Goal: Information Seeking & Learning: Learn about a topic

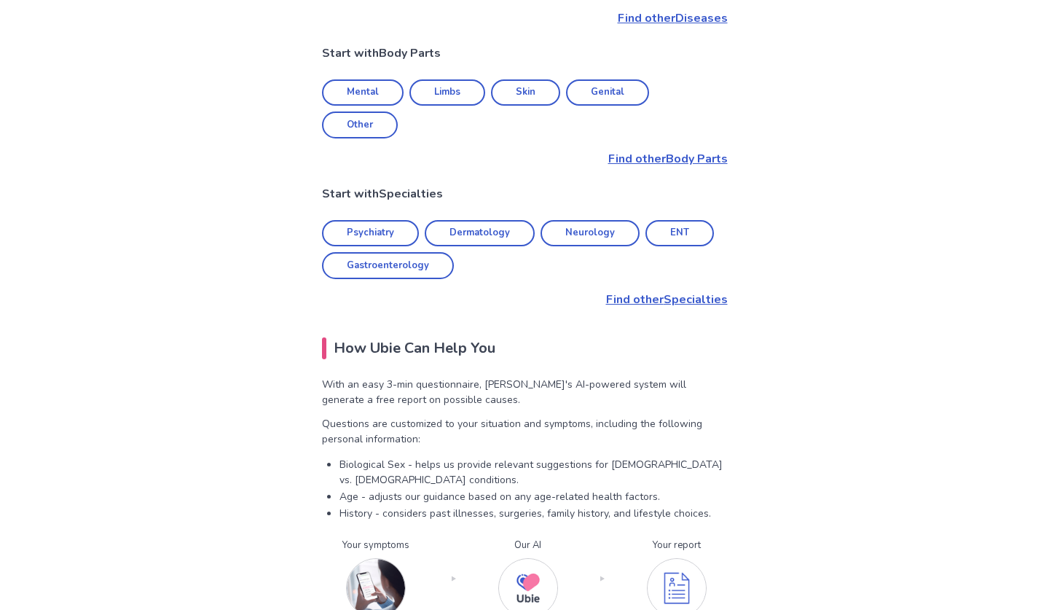
scroll to position [741, 0]
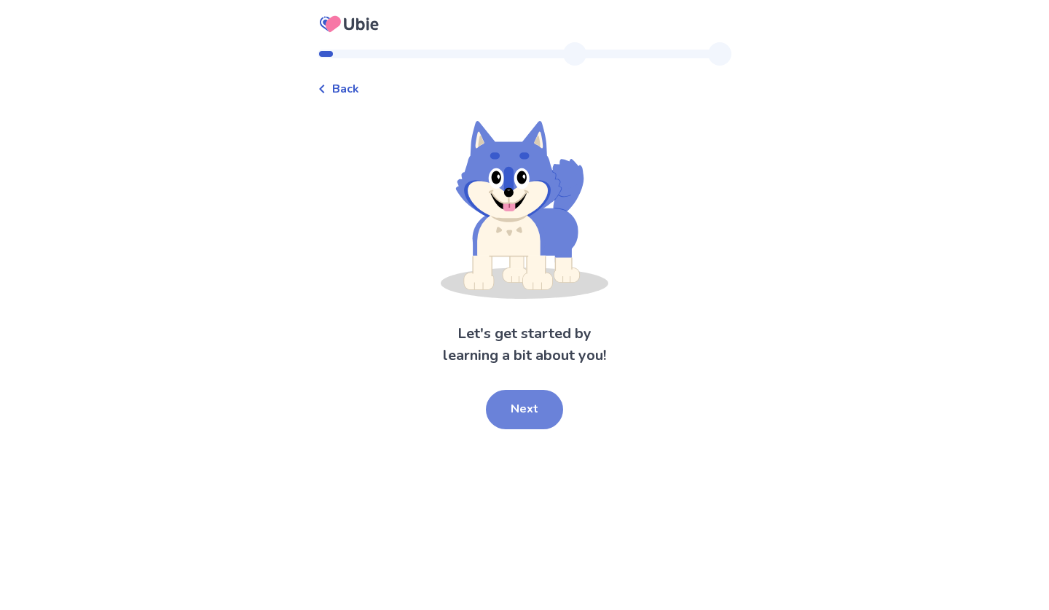
click at [521, 395] on button "Next" at bounding box center [524, 409] width 77 height 39
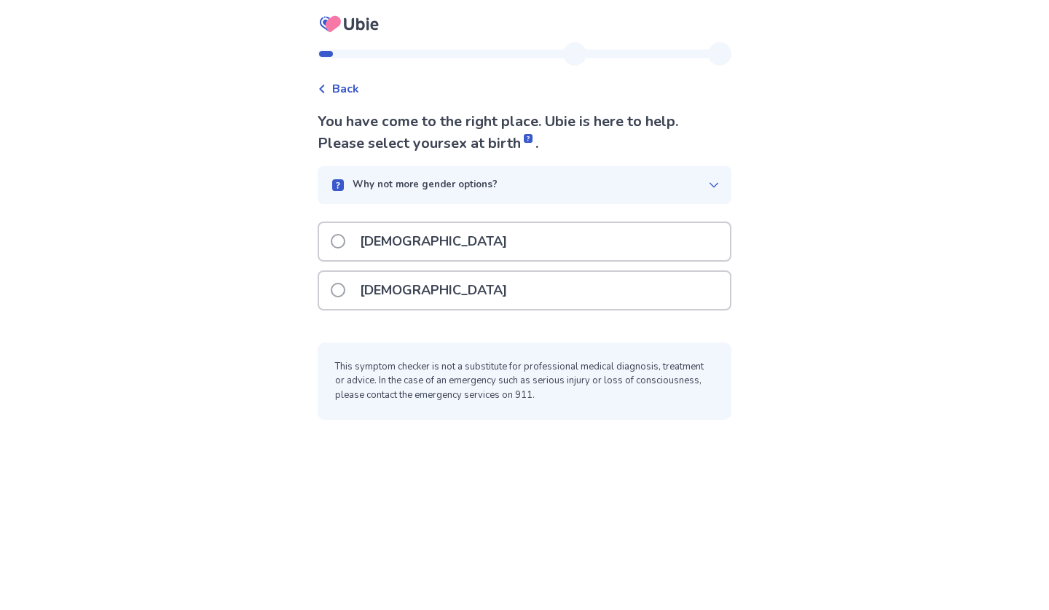
click at [418, 282] on p "[DEMOGRAPHIC_DATA]" at bounding box center [433, 290] width 165 height 37
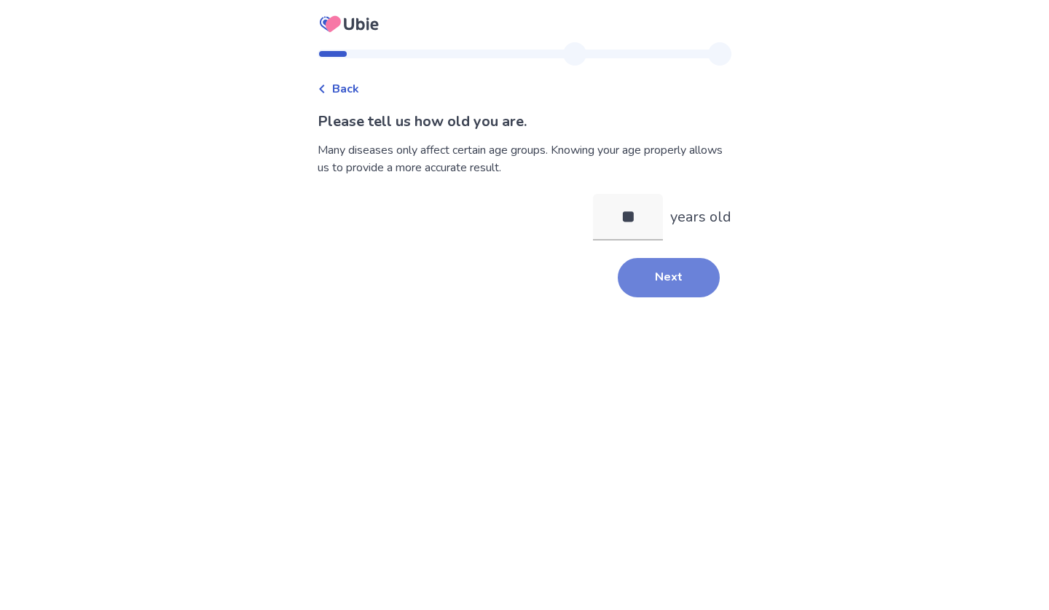
type input "**"
click at [618, 271] on button "Next" at bounding box center [669, 277] width 102 height 39
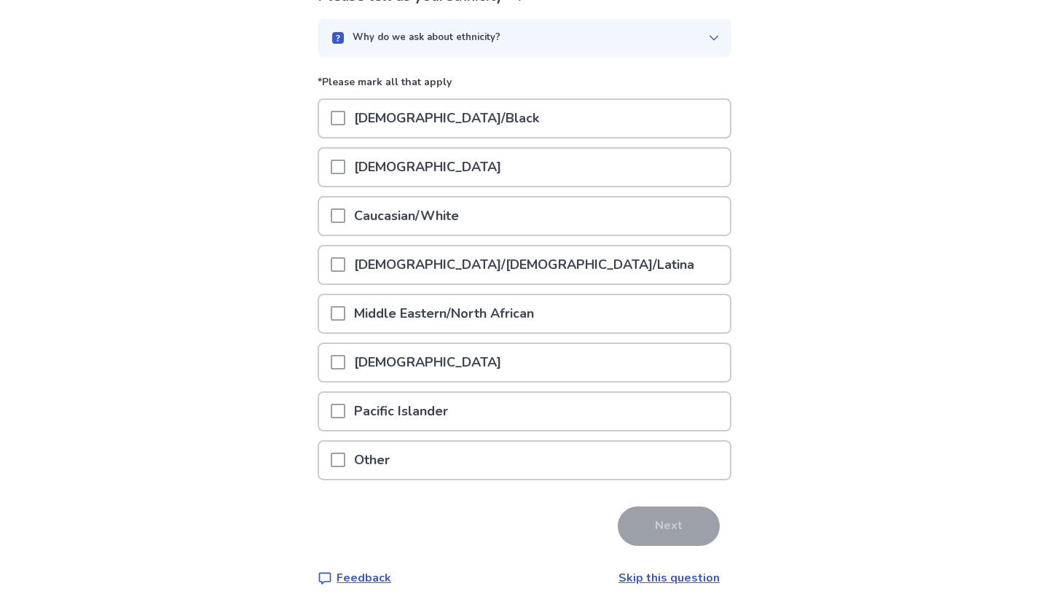
scroll to position [125, 0]
click at [372, 224] on p "Caucasian/White" at bounding box center [406, 216] width 122 height 37
click at [362, 214] on p "Caucasian/White" at bounding box center [406, 216] width 122 height 37
click at [345, 213] on span at bounding box center [338, 216] width 15 height 15
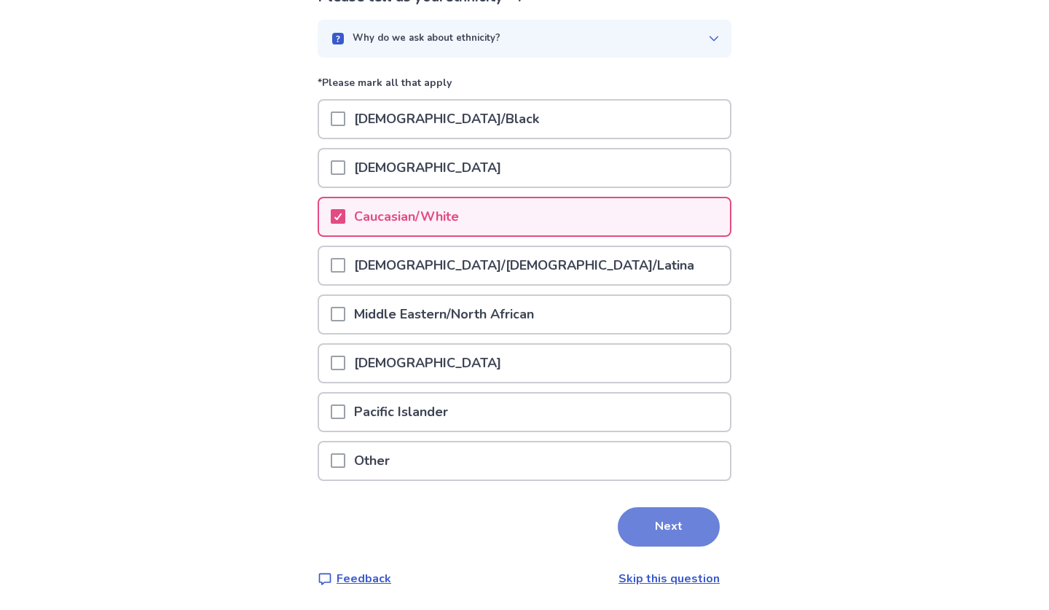
click at [659, 524] on button "Next" at bounding box center [669, 526] width 102 height 39
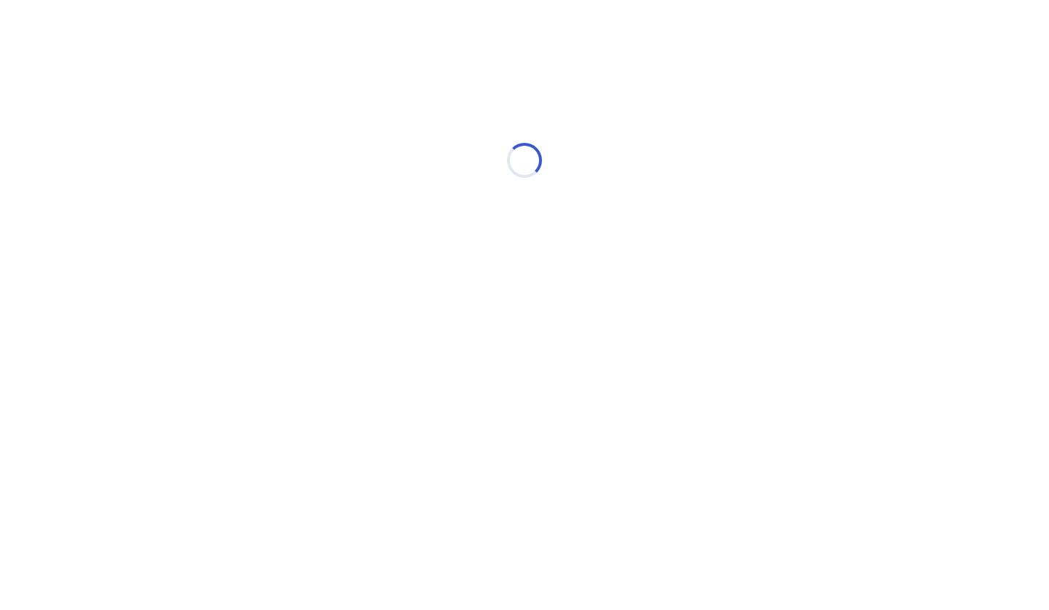
scroll to position [0, 0]
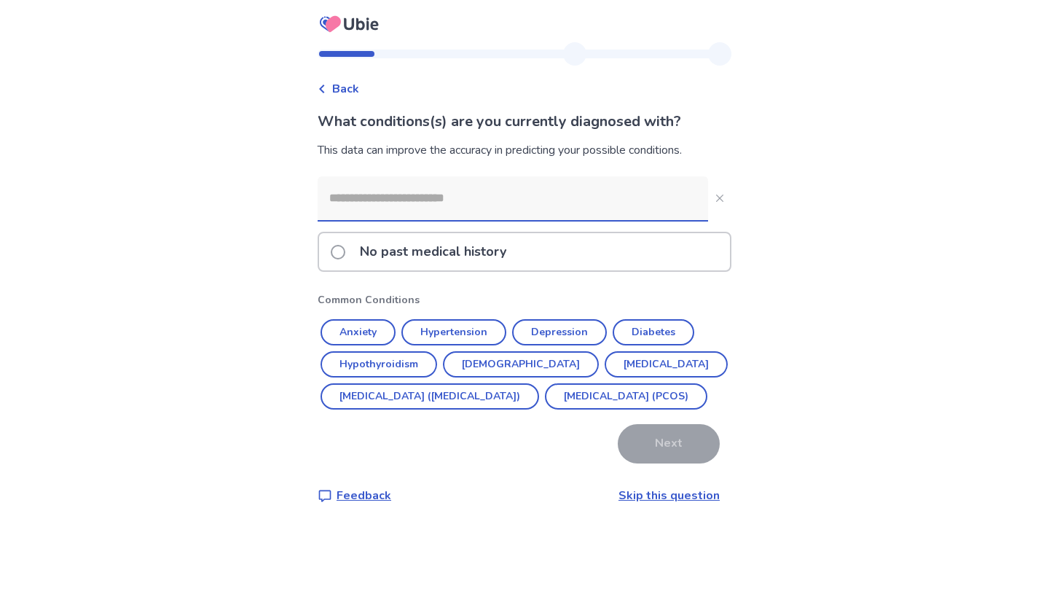
click at [345, 253] on span at bounding box center [338, 252] width 15 height 15
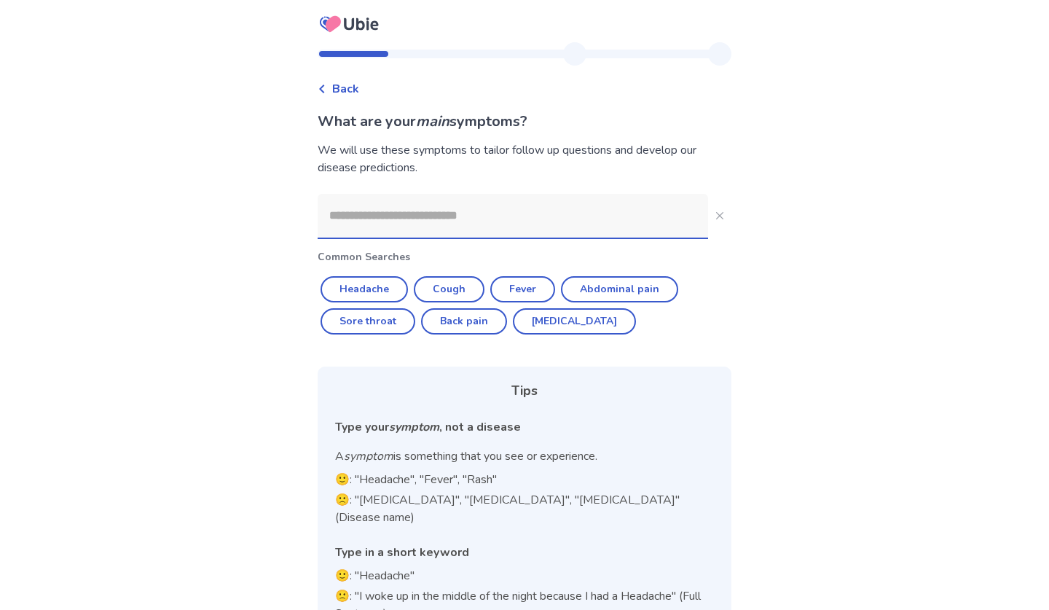
click at [377, 216] on input at bounding box center [513, 216] width 390 height 44
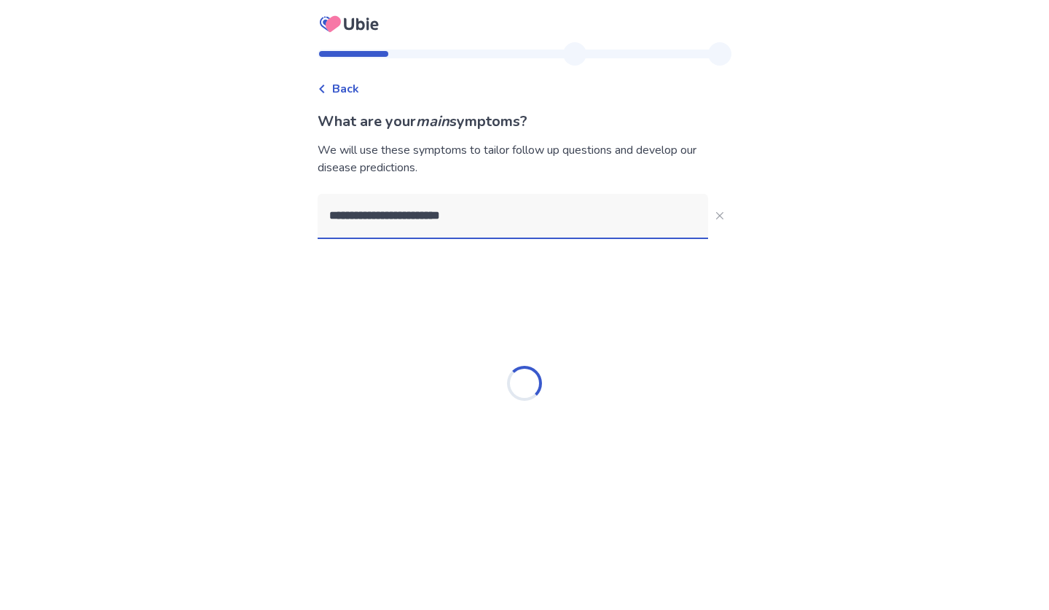
type input "**********"
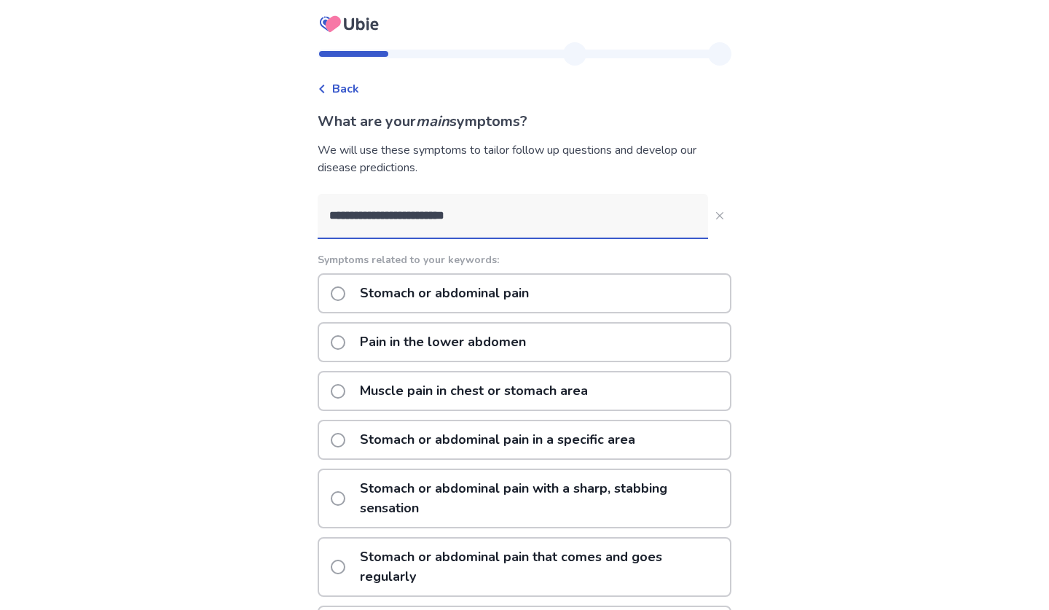
click at [387, 296] on p "Stomach or abdominal pain" at bounding box center [444, 293] width 186 height 37
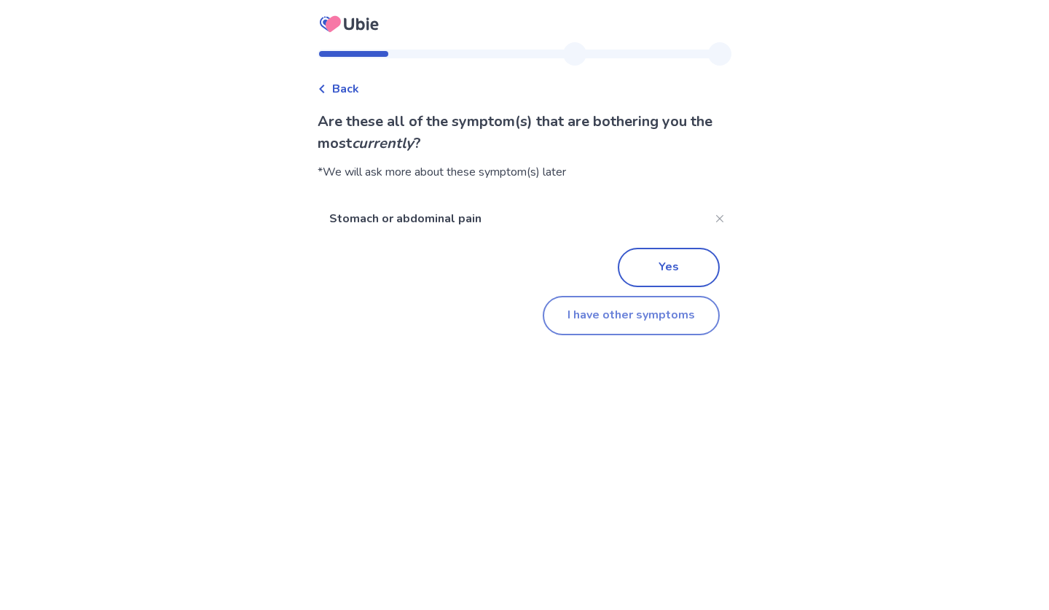
click at [583, 307] on button "I have other symptoms" at bounding box center [631, 315] width 177 height 39
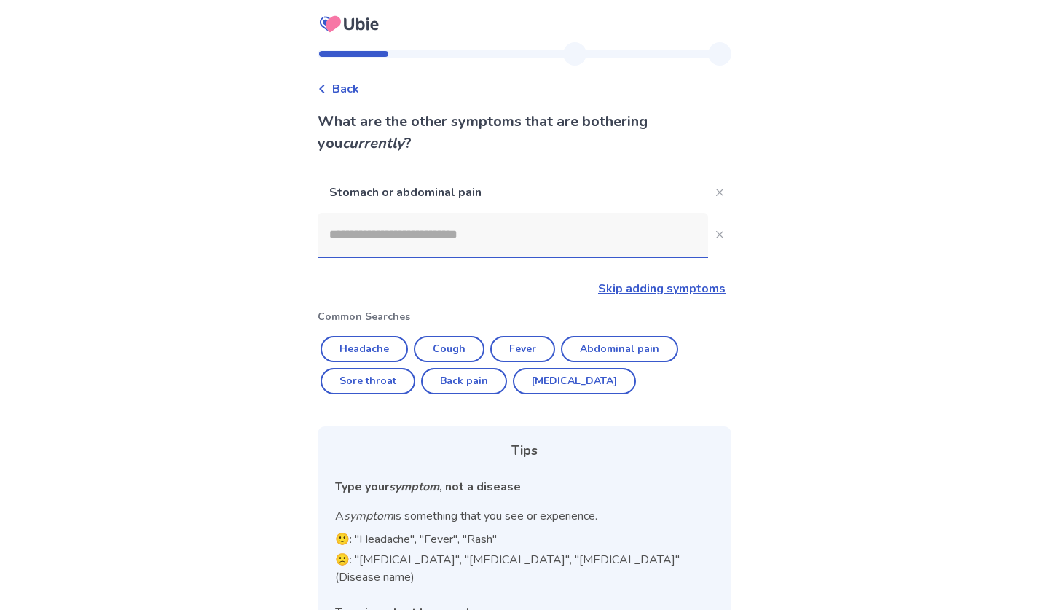
click at [499, 232] on input at bounding box center [513, 235] width 390 height 44
click at [389, 339] on button "Headache" at bounding box center [363, 349] width 87 height 26
type input "********"
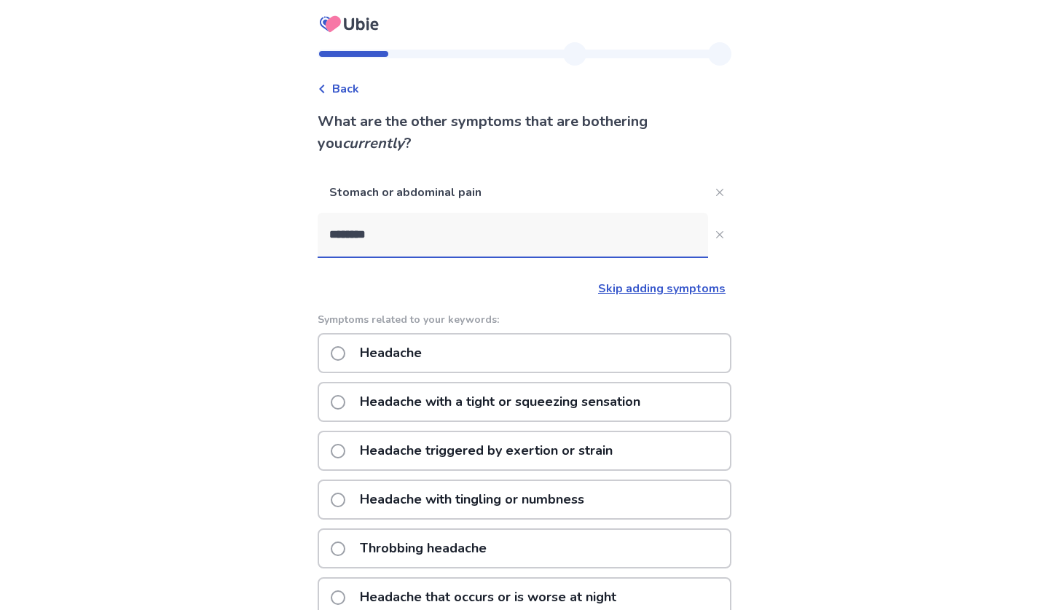
drag, startPoint x: 390, startPoint y: 236, endPoint x: 322, endPoint y: 240, distance: 67.8
click at [321, 240] on div "Back What are the other symptoms that are bothering you currently ? Stomach or …" at bounding box center [524, 473] width 437 height 863
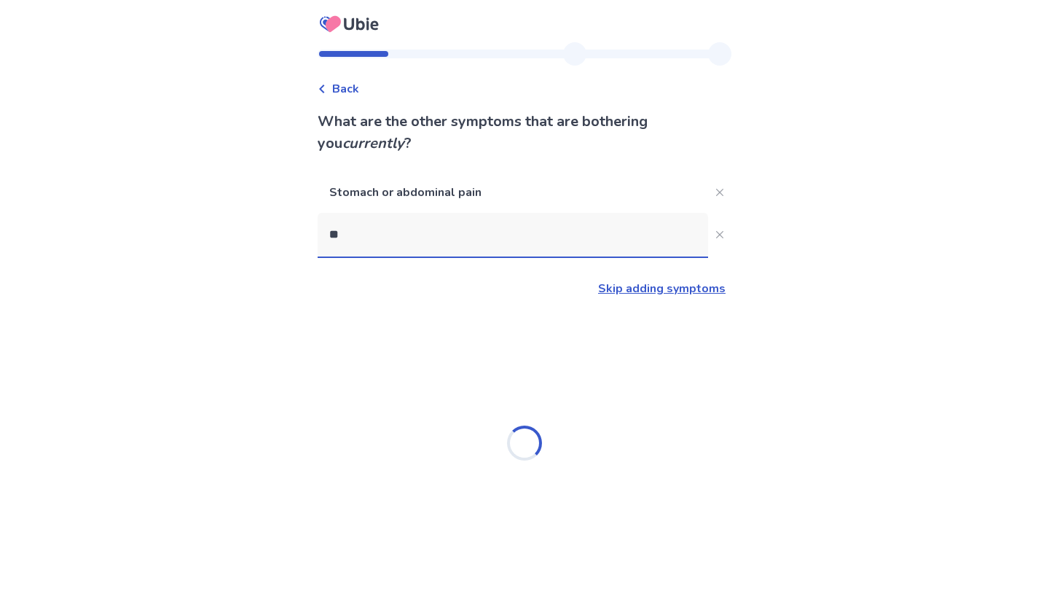
type input "*"
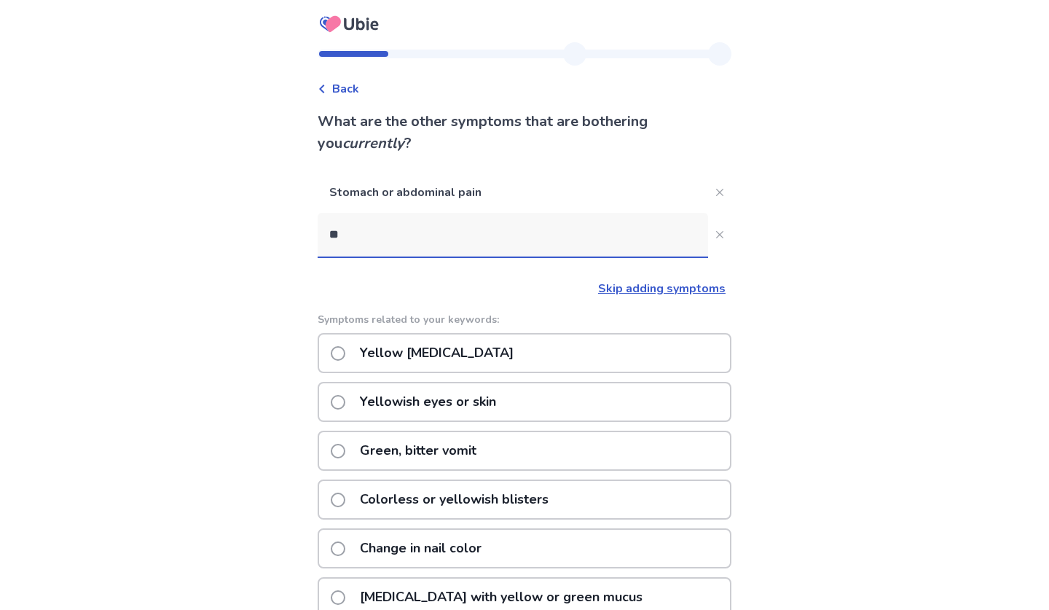
type input "*"
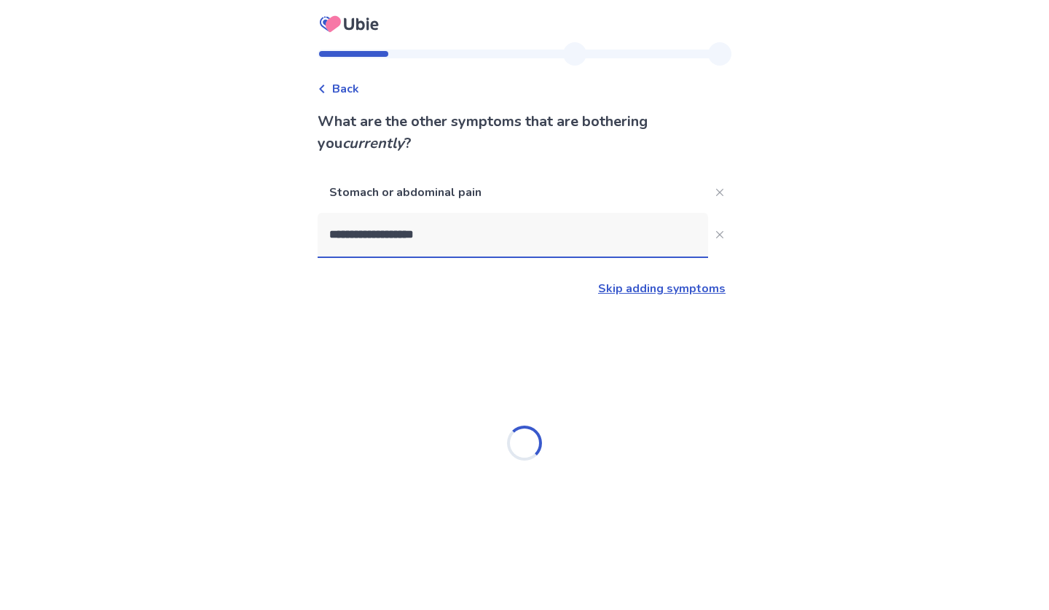
type input "**********"
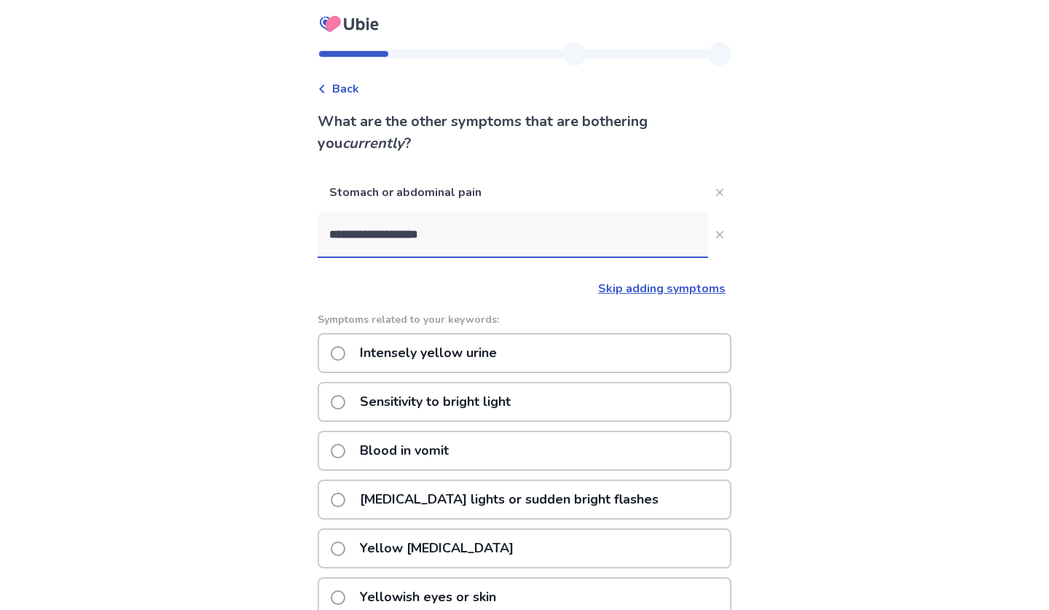
click at [368, 355] on p "Intensely yellow urine" at bounding box center [428, 352] width 154 height 37
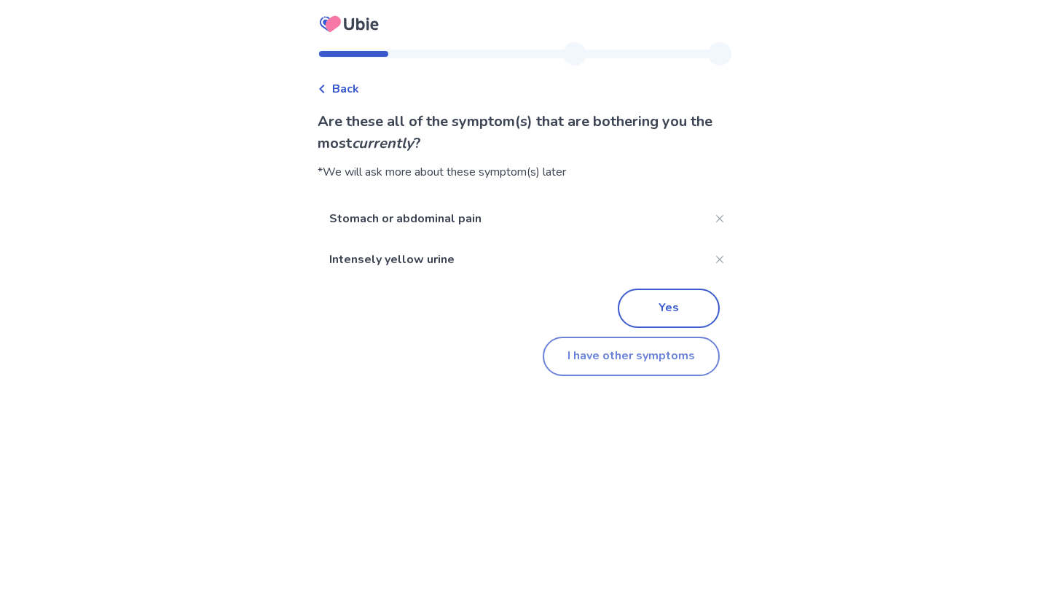
click at [598, 362] on button "I have other symptoms" at bounding box center [631, 355] width 177 height 39
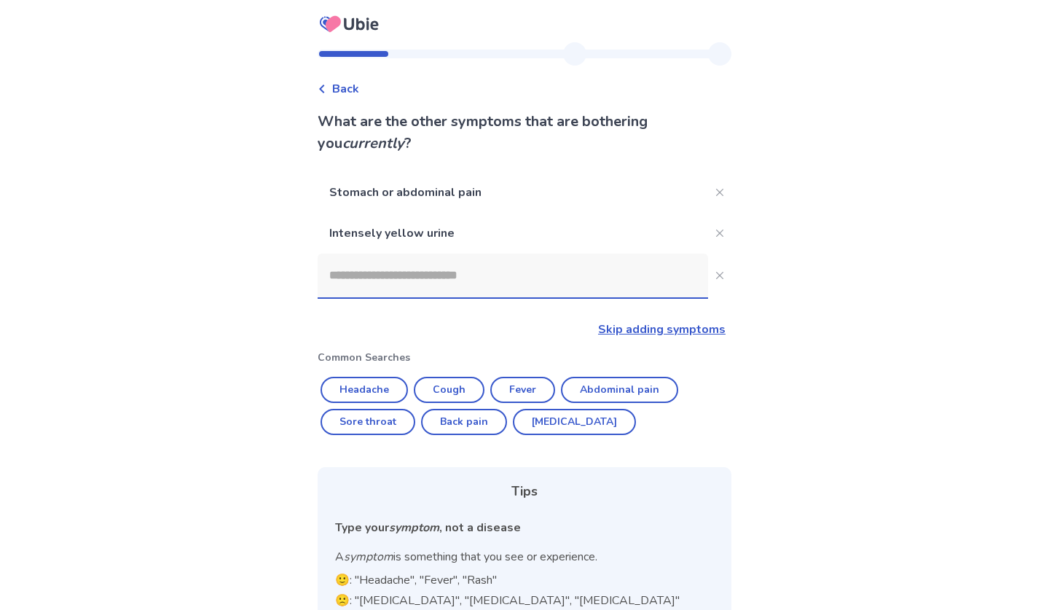
click at [489, 269] on input at bounding box center [513, 275] width 390 height 44
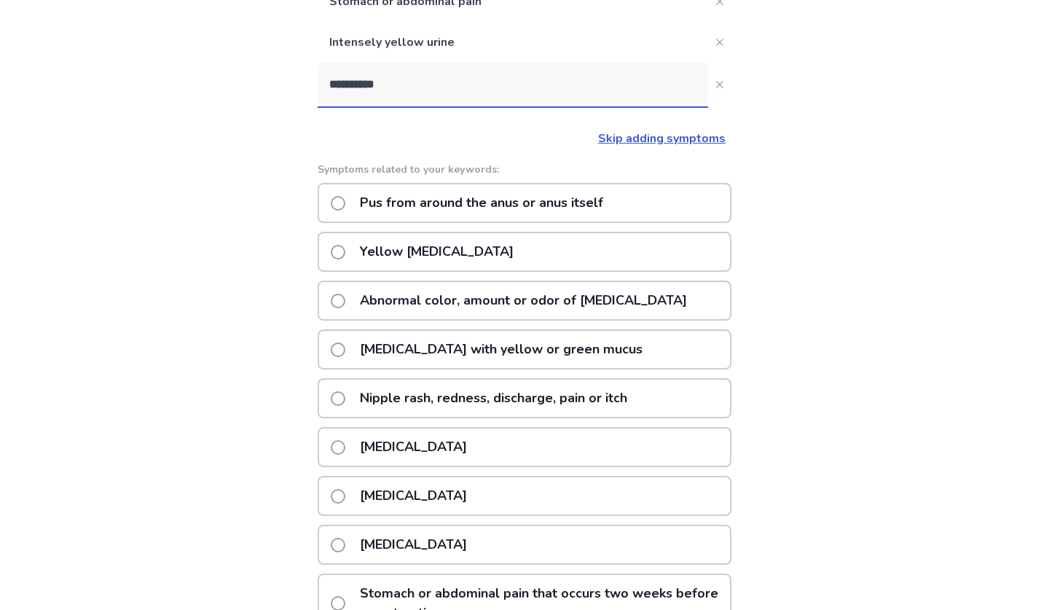
scroll to position [192, 0]
click at [336, 85] on input "*********" at bounding box center [513, 84] width 390 height 44
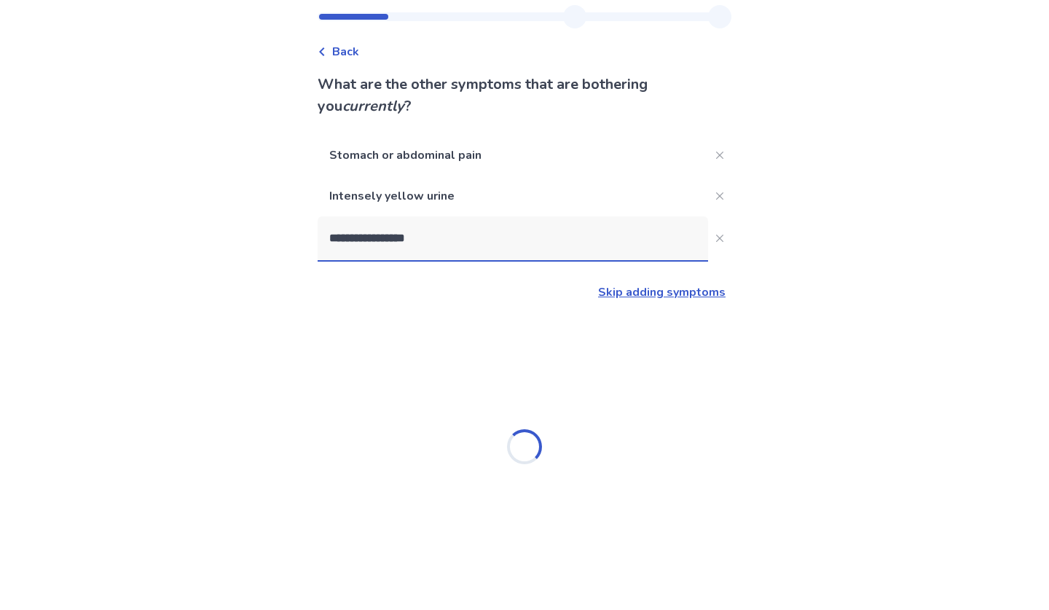
type input "**********"
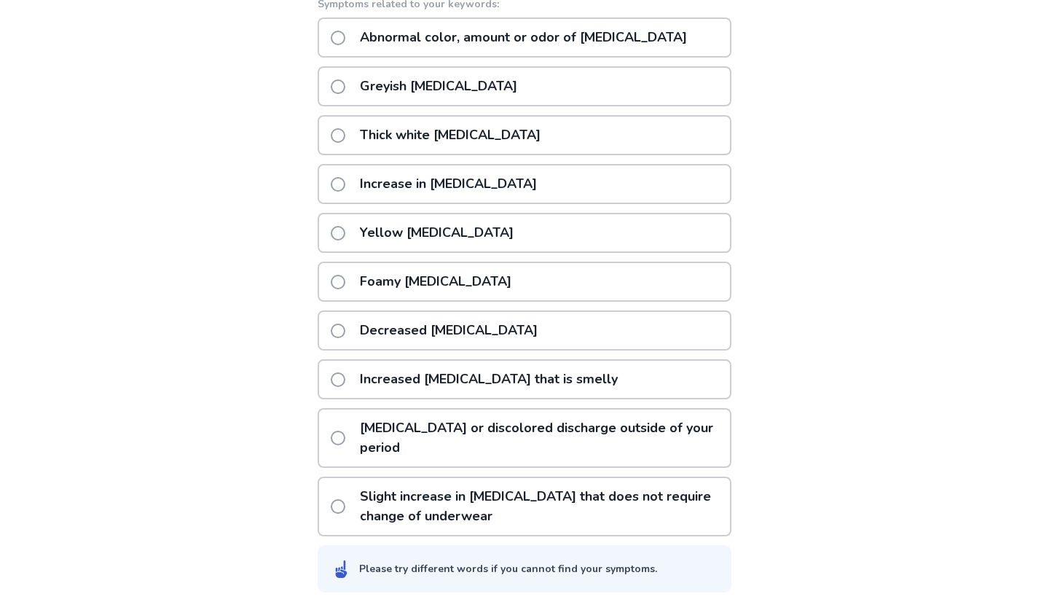
scroll to position [356, 0]
click at [370, 380] on p "Increased [MEDICAL_DATA] that is smelly" at bounding box center [488, 379] width 275 height 37
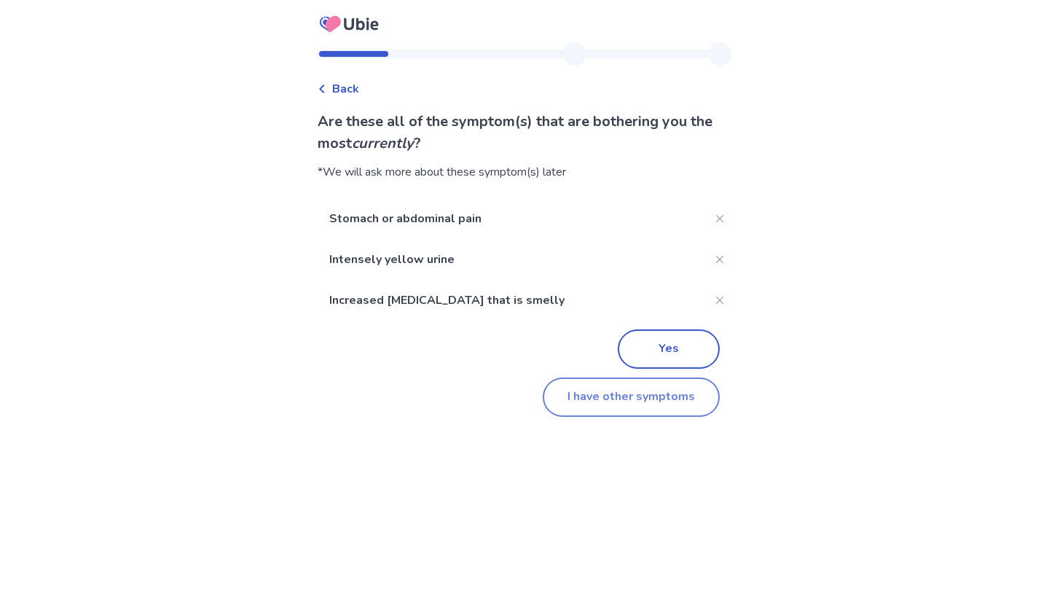
click at [635, 395] on button "I have other symptoms" at bounding box center [631, 396] width 177 height 39
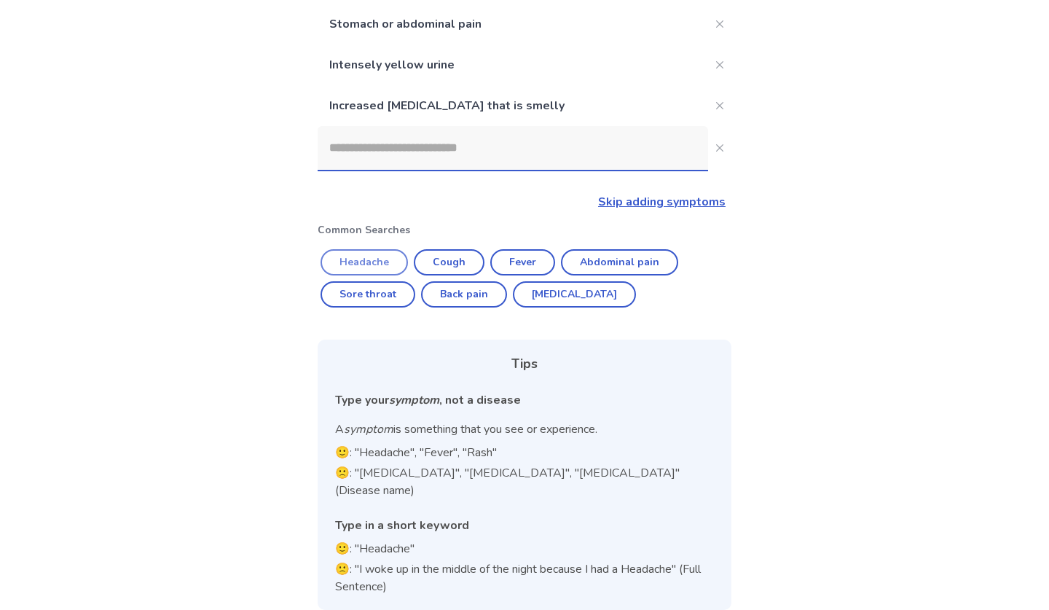
click at [393, 263] on button "Headache" at bounding box center [363, 262] width 87 height 26
type input "********"
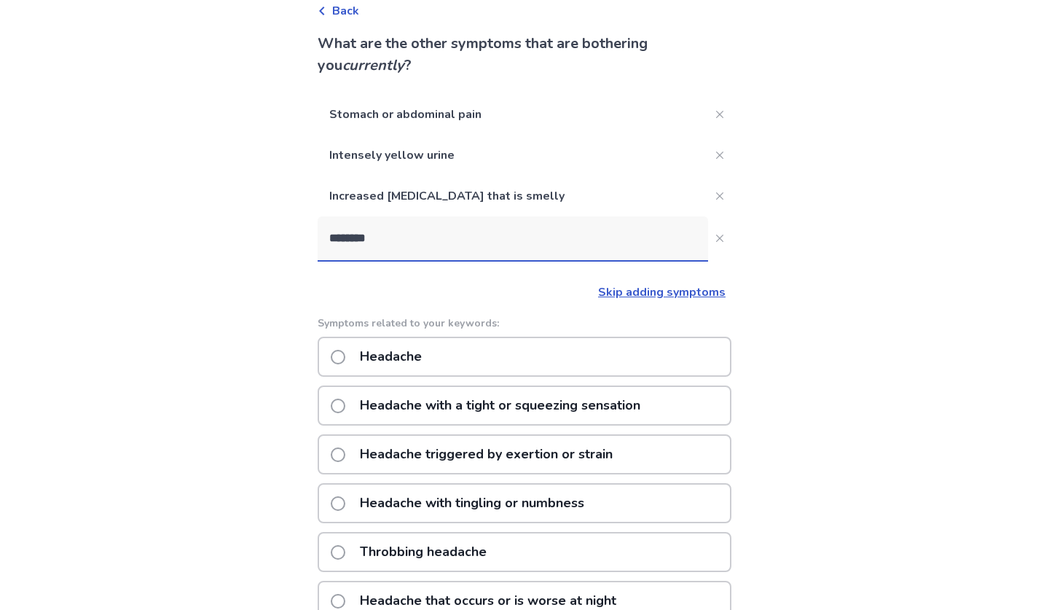
click at [397, 356] on p "Headache" at bounding box center [390, 356] width 79 height 37
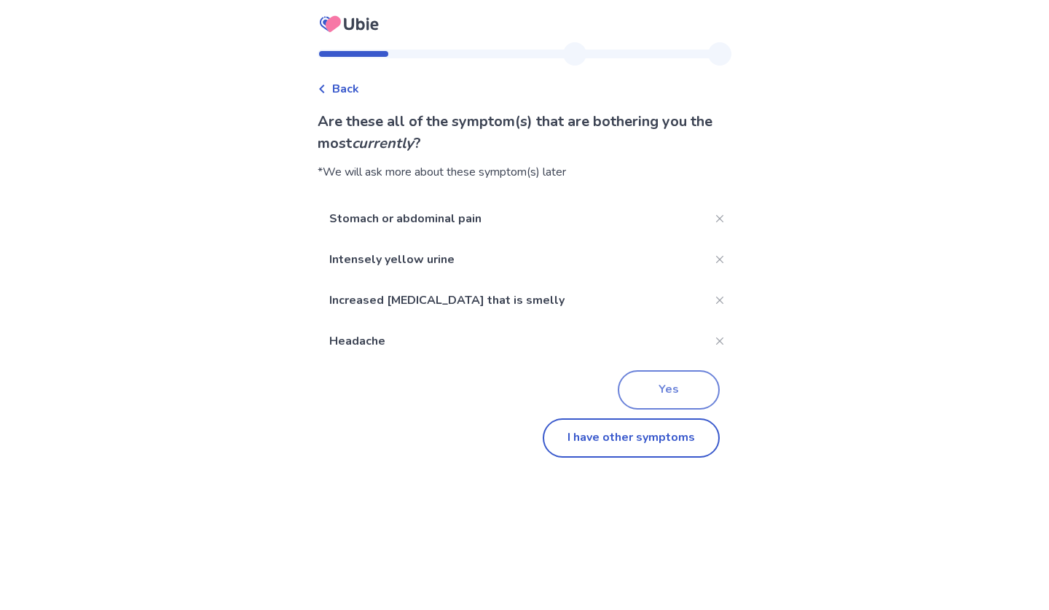
click at [637, 379] on button "Yes" at bounding box center [669, 389] width 102 height 39
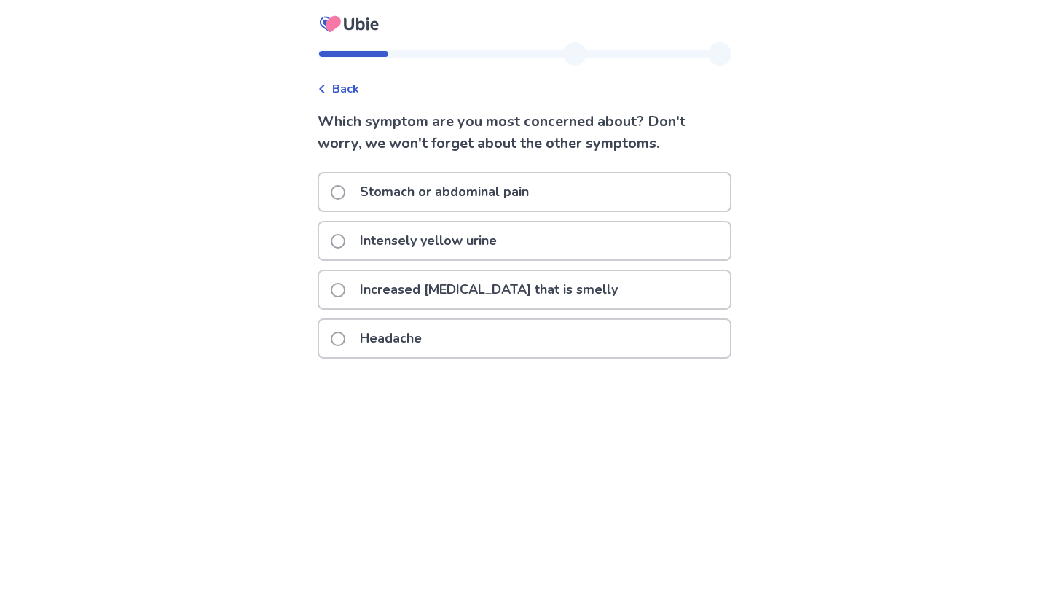
click at [580, 286] on p "Increased [MEDICAL_DATA] that is smelly" at bounding box center [488, 289] width 275 height 37
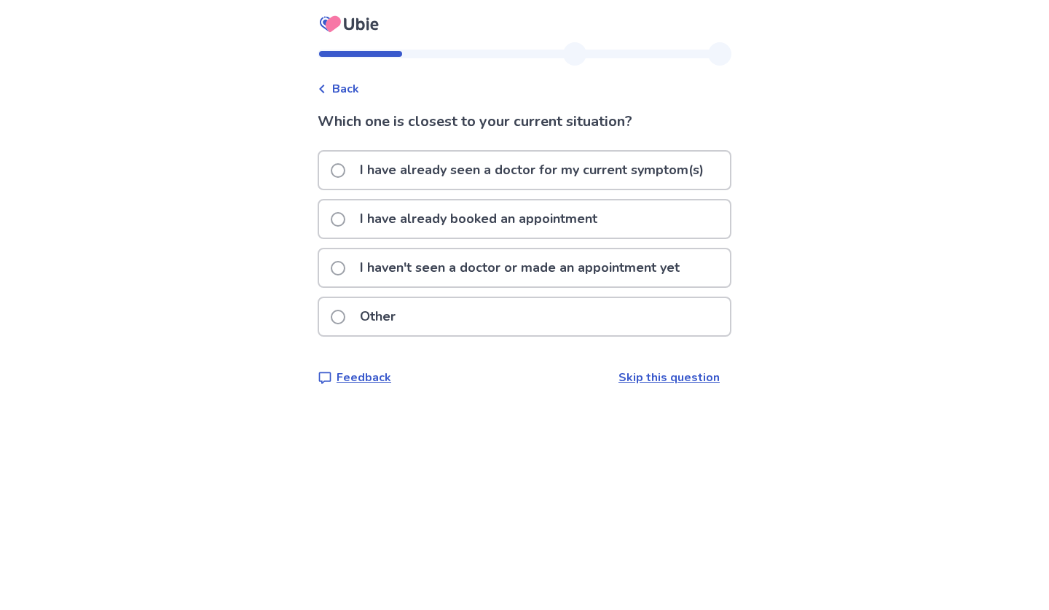
click at [551, 267] on p "I haven't seen a doctor or made an appointment yet" at bounding box center [519, 267] width 337 height 37
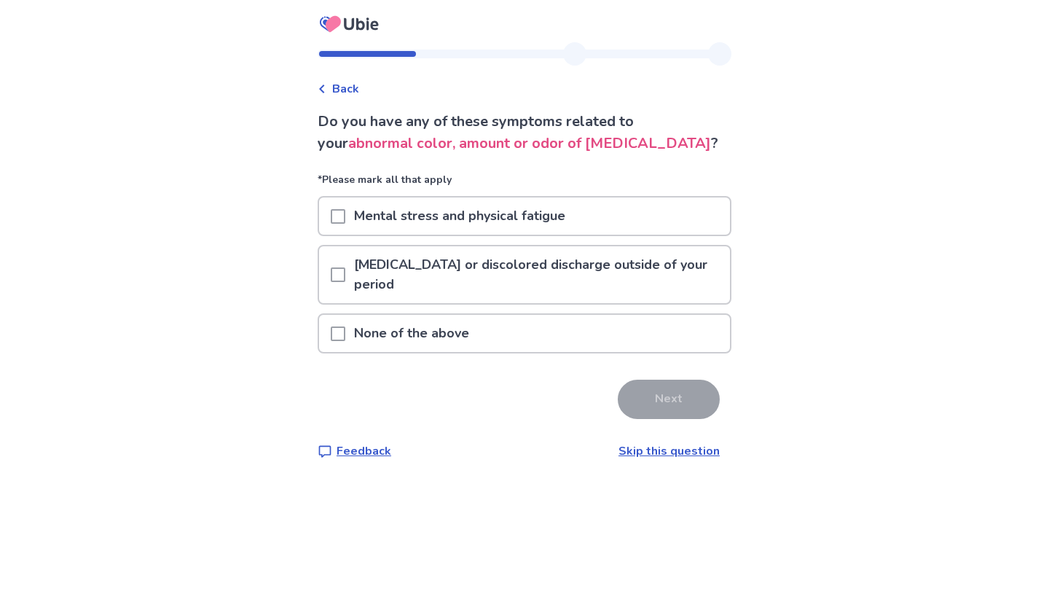
click at [492, 342] on div "None of the above" at bounding box center [524, 333] width 411 height 37
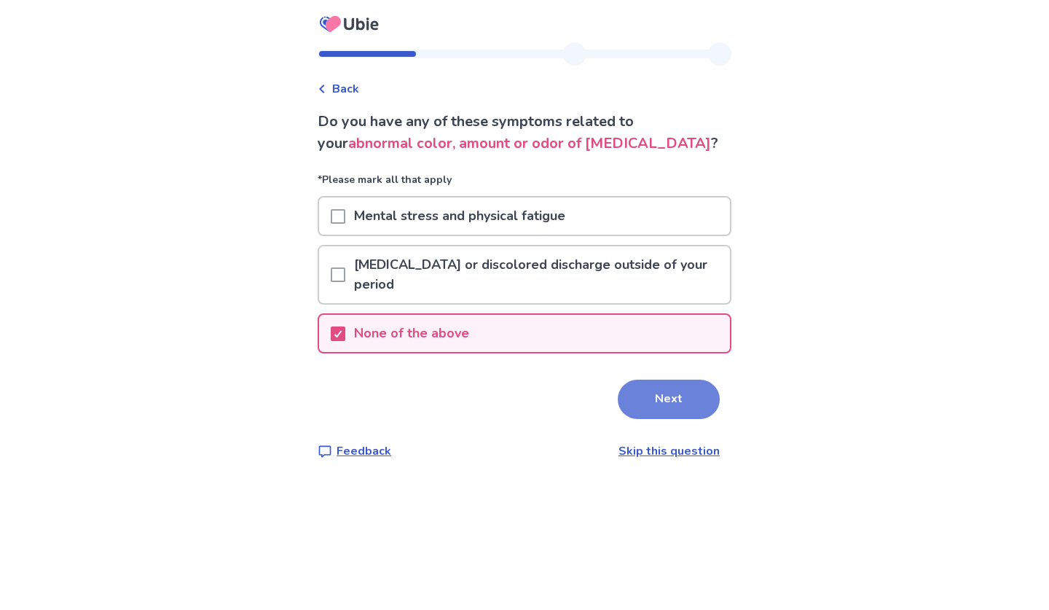
click at [620, 388] on button "Next" at bounding box center [669, 398] width 102 height 39
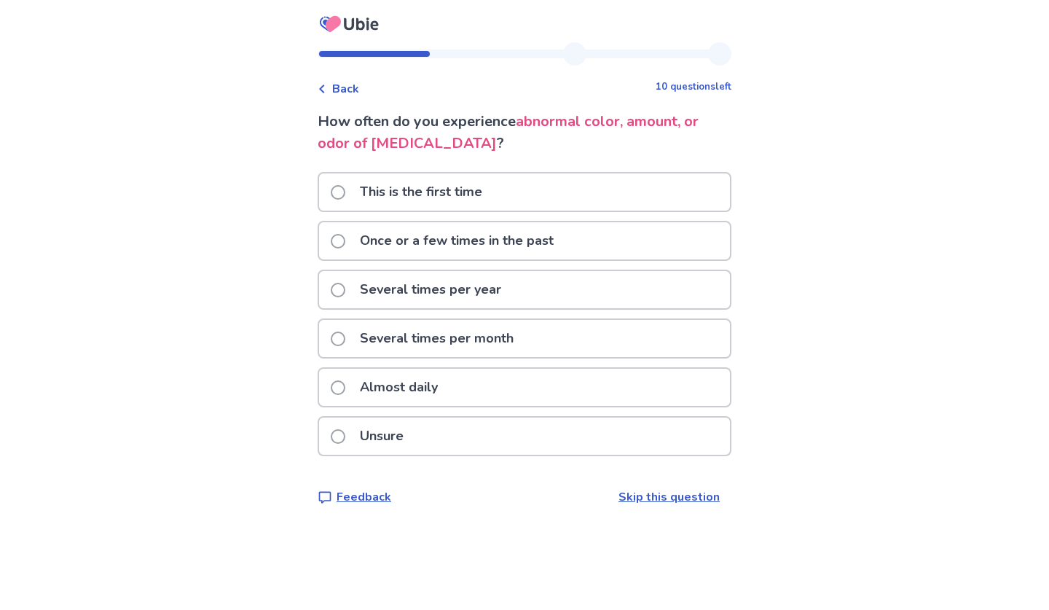
click at [436, 187] on p "This is the first time" at bounding box center [421, 191] width 140 height 37
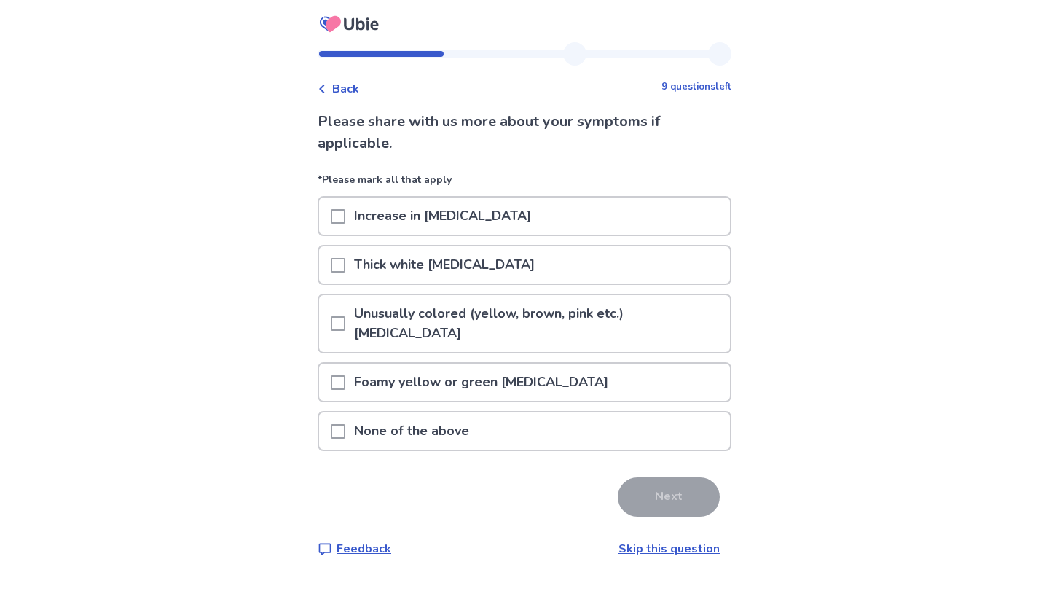
click at [436, 221] on p "Increase in [MEDICAL_DATA]" at bounding box center [442, 215] width 194 height 37
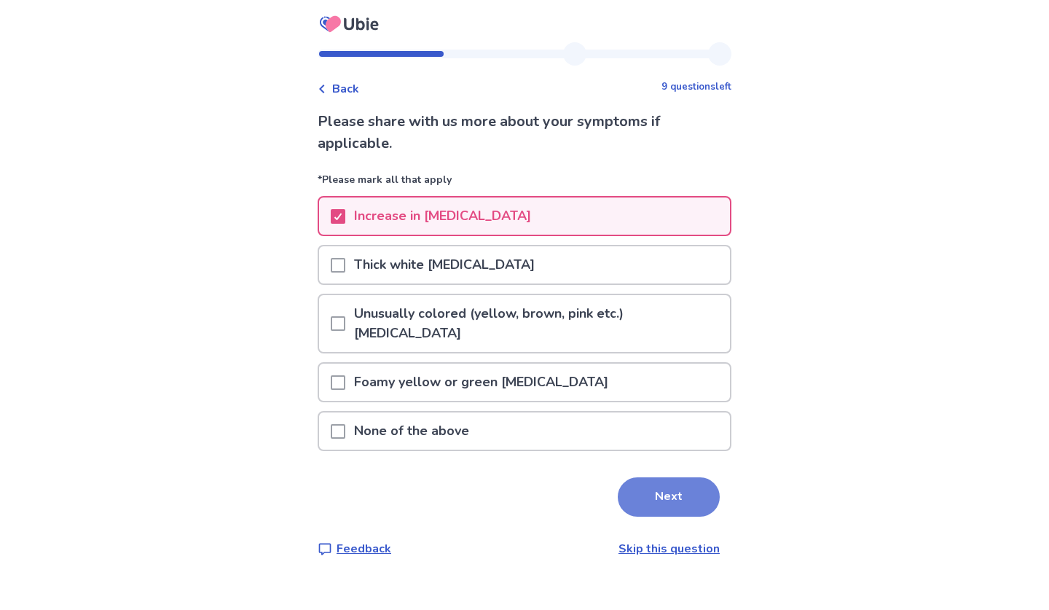
click at [652, 502] on button "Next" at bounding box center [669, 496] width 102 height 39
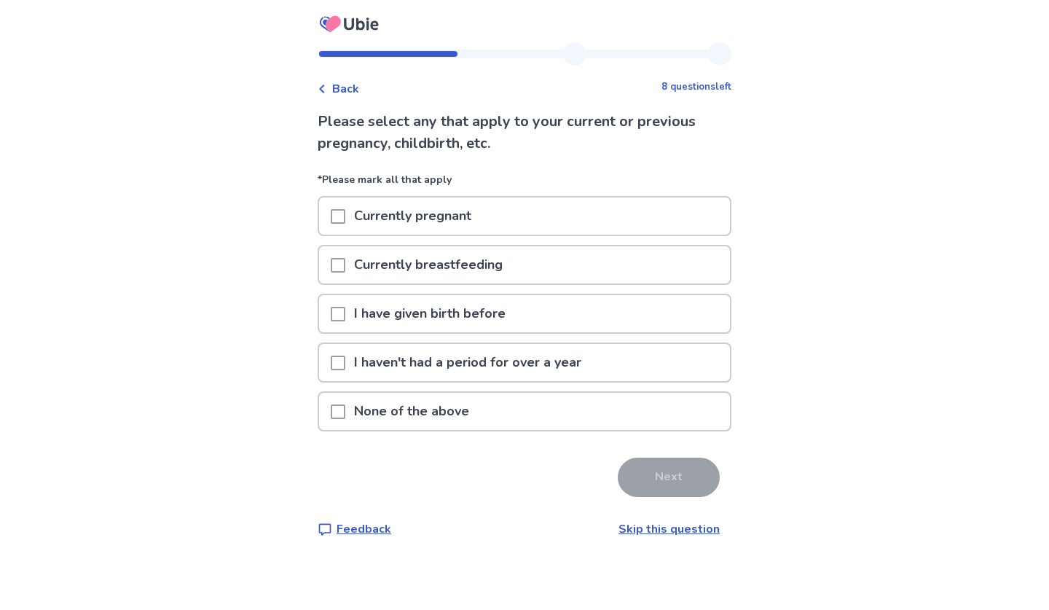
click at [503, 415] on div "None of the above" at bounding box center [524, 411] width 411 height 37
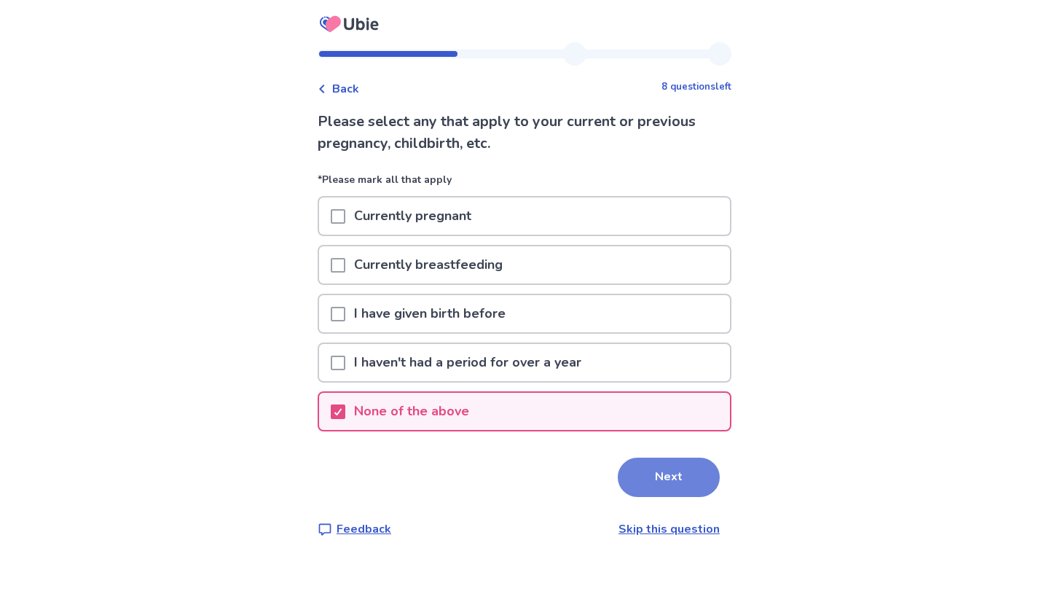
click at [654, 473] on button "Next" at bounding box center [669, 476] width 102 height 39
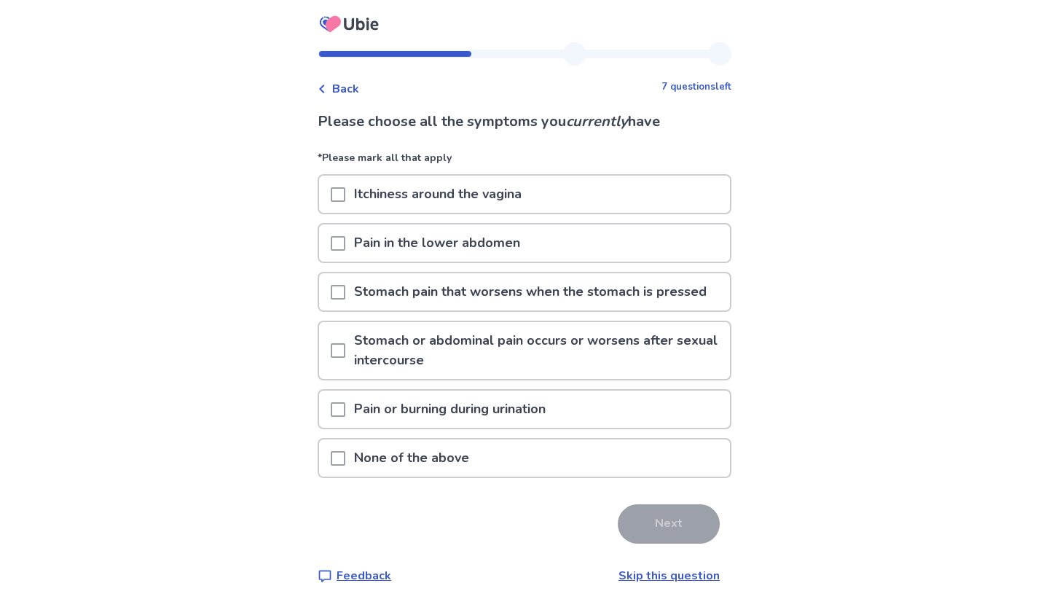
click at [478, 191] on p "Itchiness around the vagina" at bounding box center [437, 194] width 185 height 37
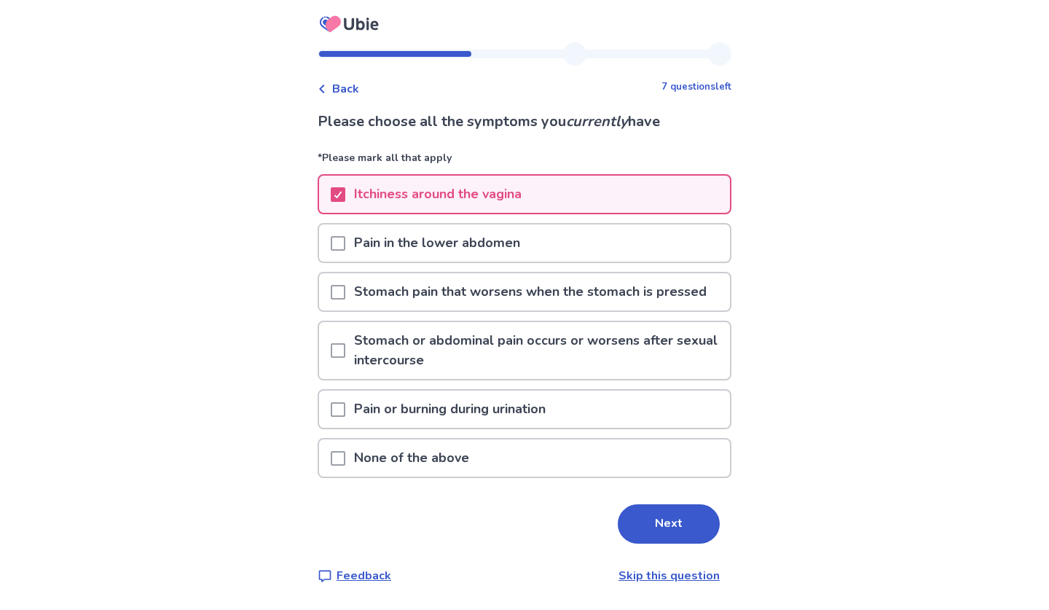
click at [476, 242] on p "Pain in the lower abdomen" at bounding box center [437, 242] width 184 height 37
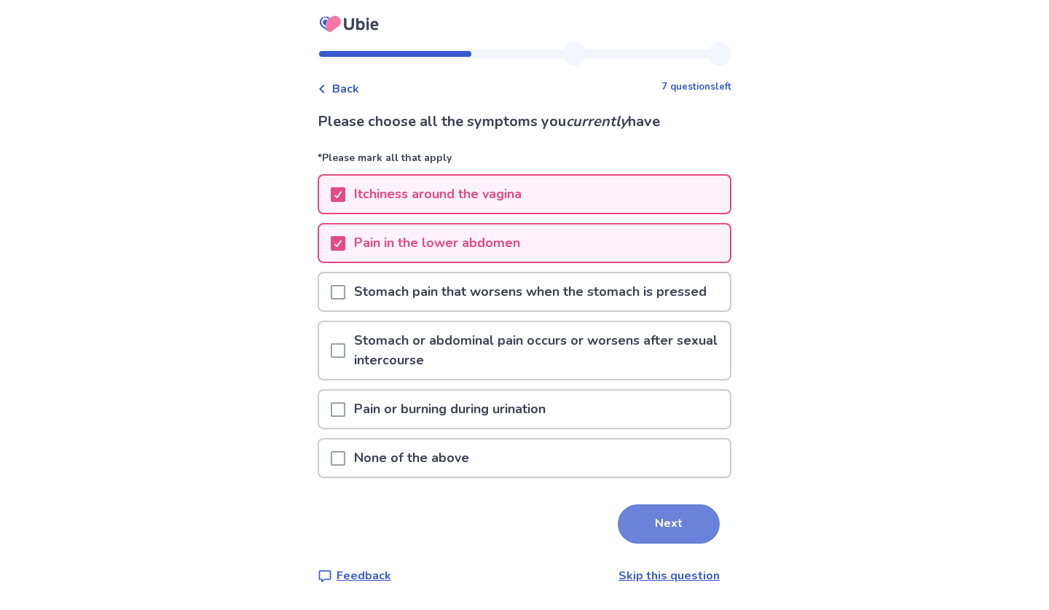
click at [623, 523] on button "Next" at bounding box center [669, 523] width 102 height 39
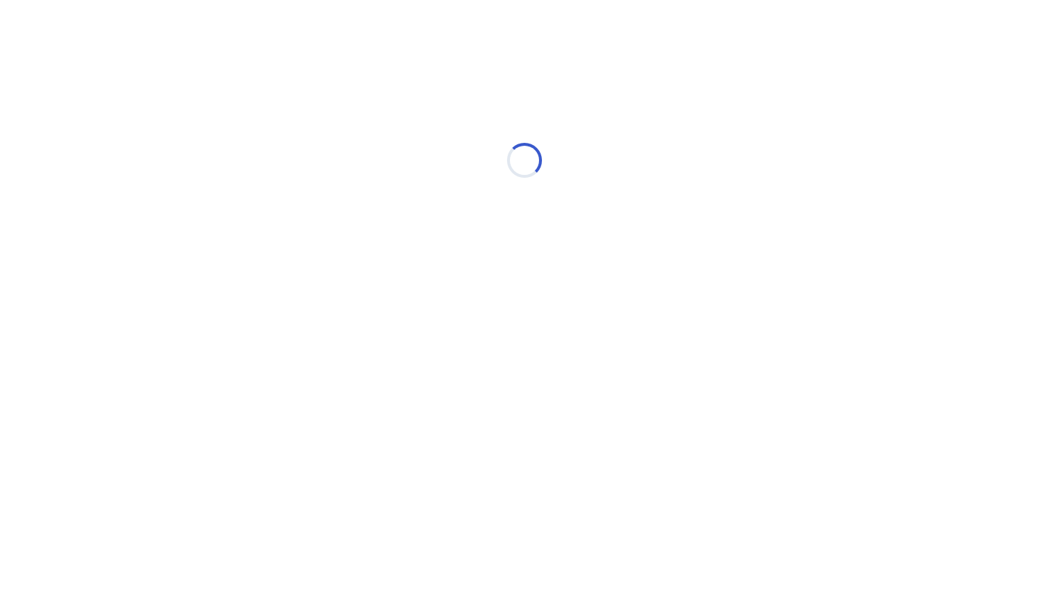
select select "*"
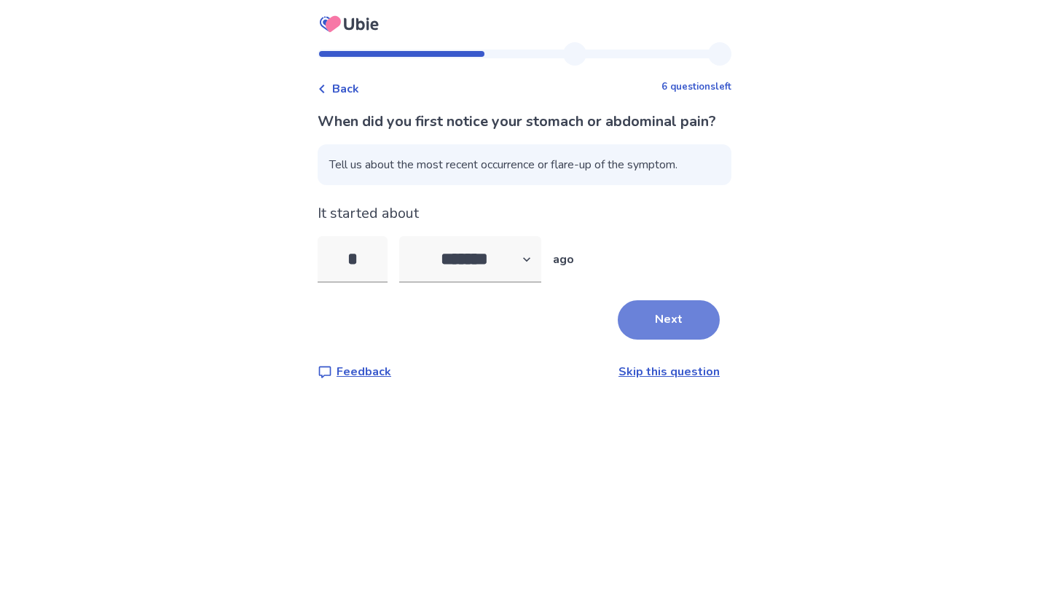
type input "*"
click at [653, 338] on button "Next" at bounding box center [669, 319] width 102 height 39
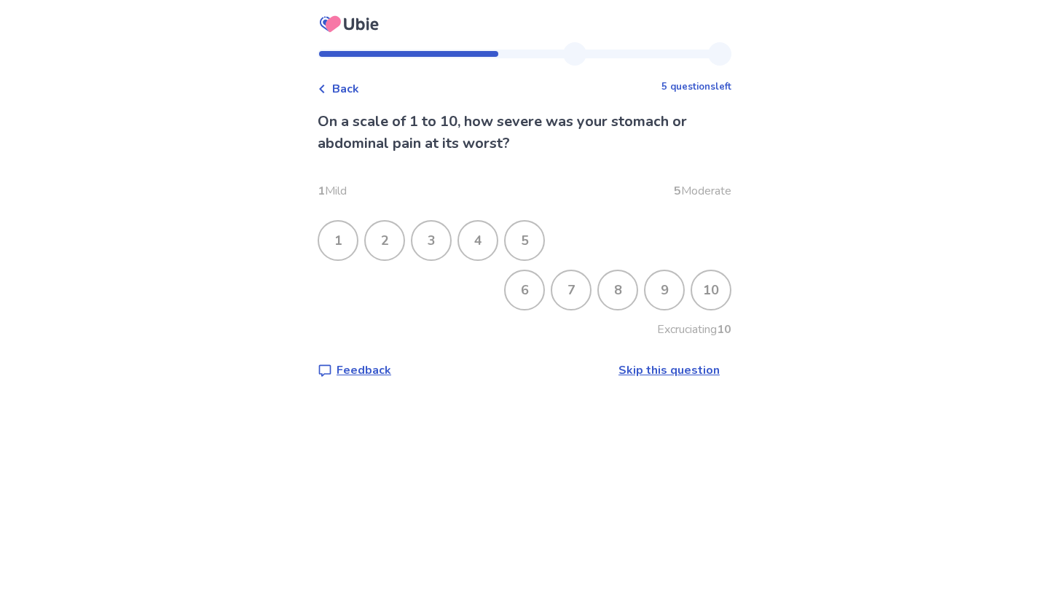
click at [554, 294] on div "7" at bounding box center [571, 290] width 38 height 38
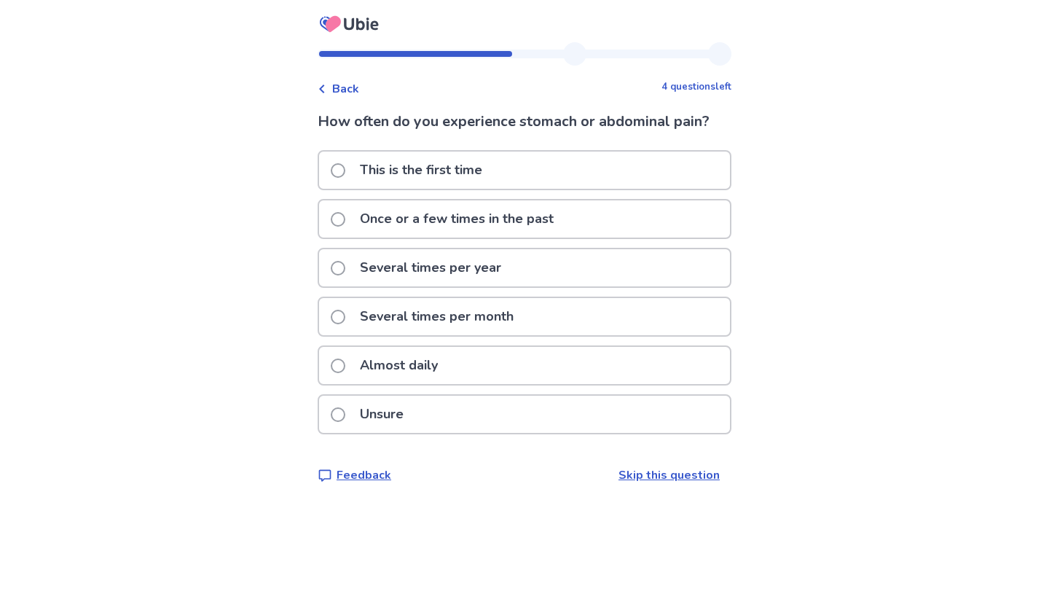
click at [465, 170] on p "This is the first time" at bounding box center [421, 169] width 140 height 37
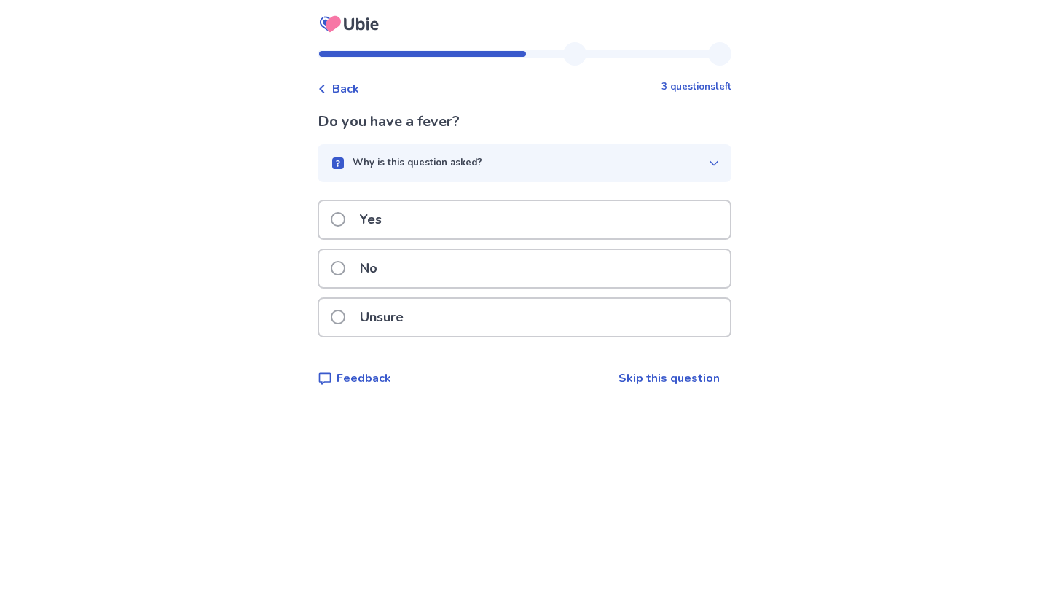
click at [459, 269] on div "No" at bounding box center [524, 268] width 411 height 37
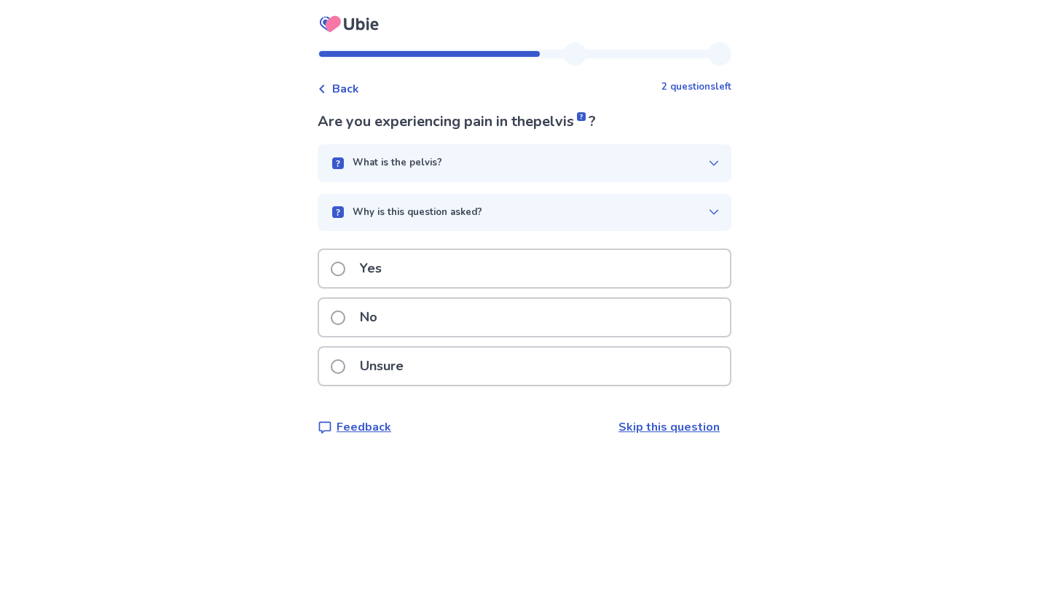
click at [446, 312] on div "No" at bounding box center [524, 317] width 411 height 37
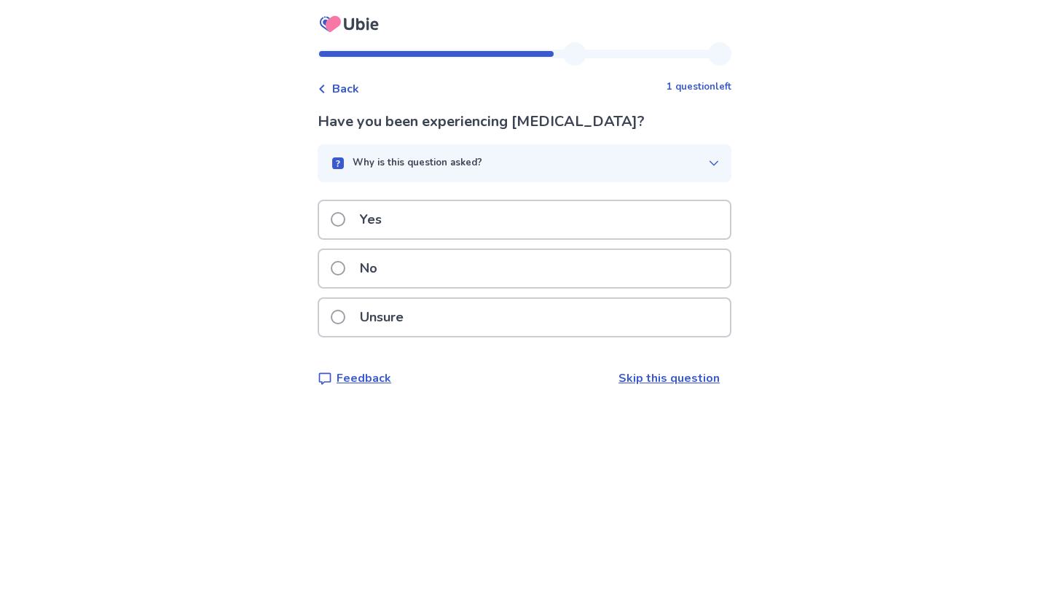
click at [419, 270] on div "No" at bounding box center [524, 268] width 411 height 37
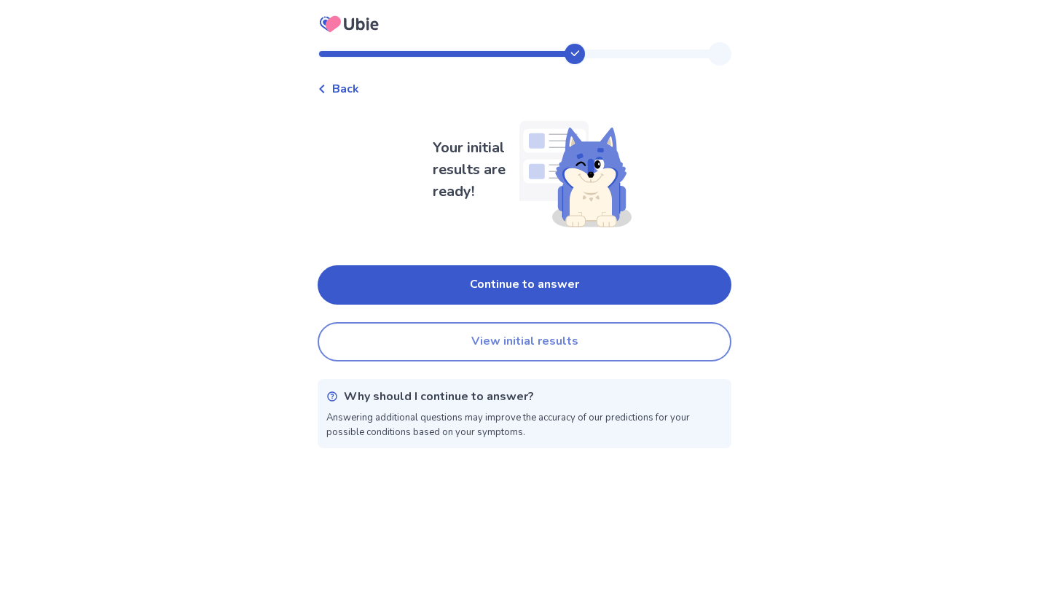
click at [444, 339] on button "View initial results" at bounding box center [525, 341] width 414 height 39
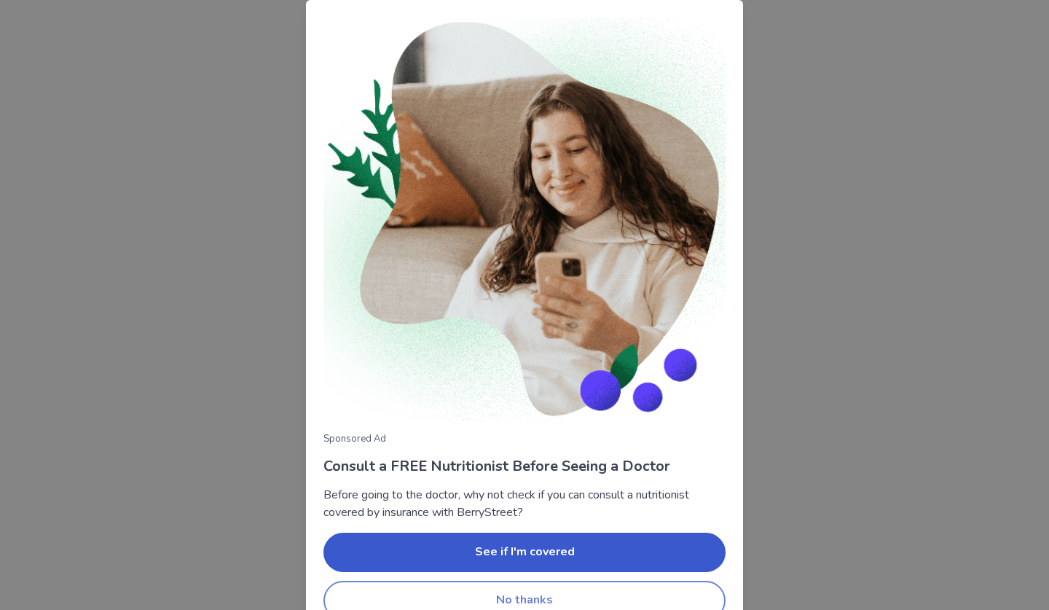
click at [571, 602] on button "No thanks" at bounding box center [524, 599] width 402 height 39
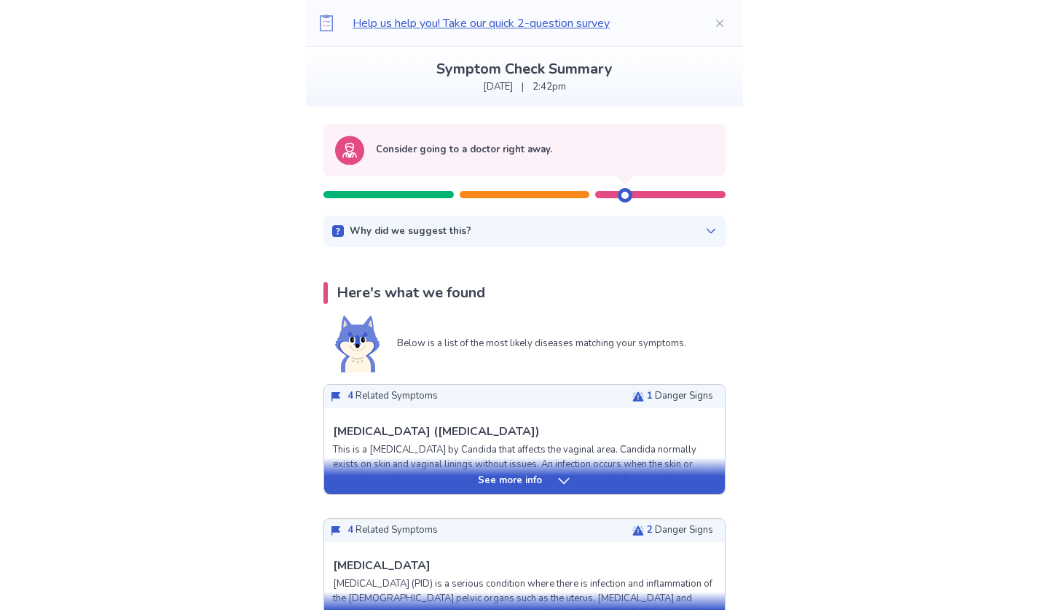
scroll to position [78, 0]
click at [527, 479] on p "See more info" at bounding box center [510, 480] width 64 height 15
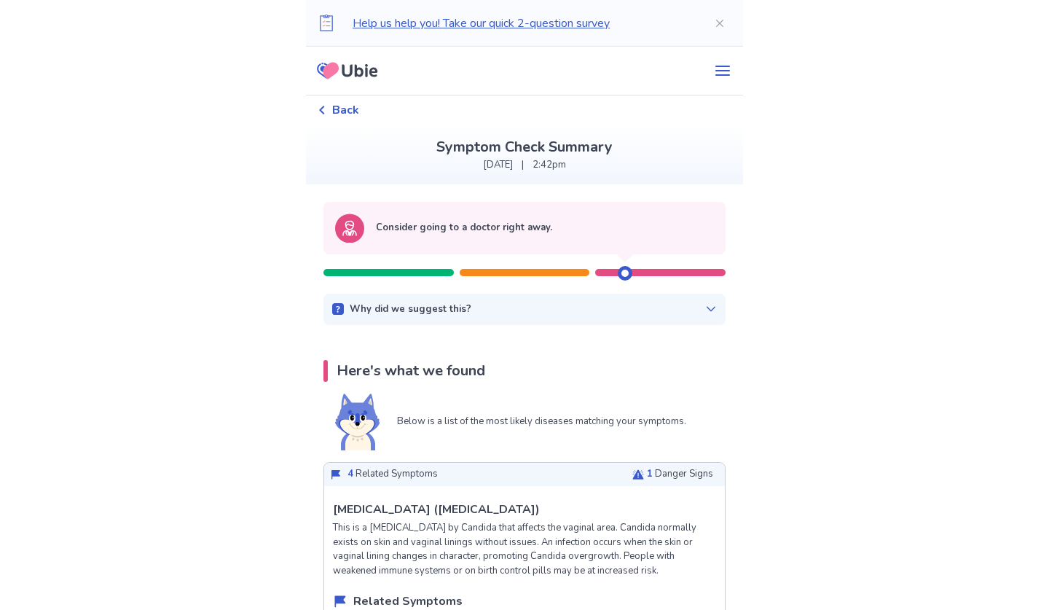
scroll to position [0, 0]
